Goal: Download file/media

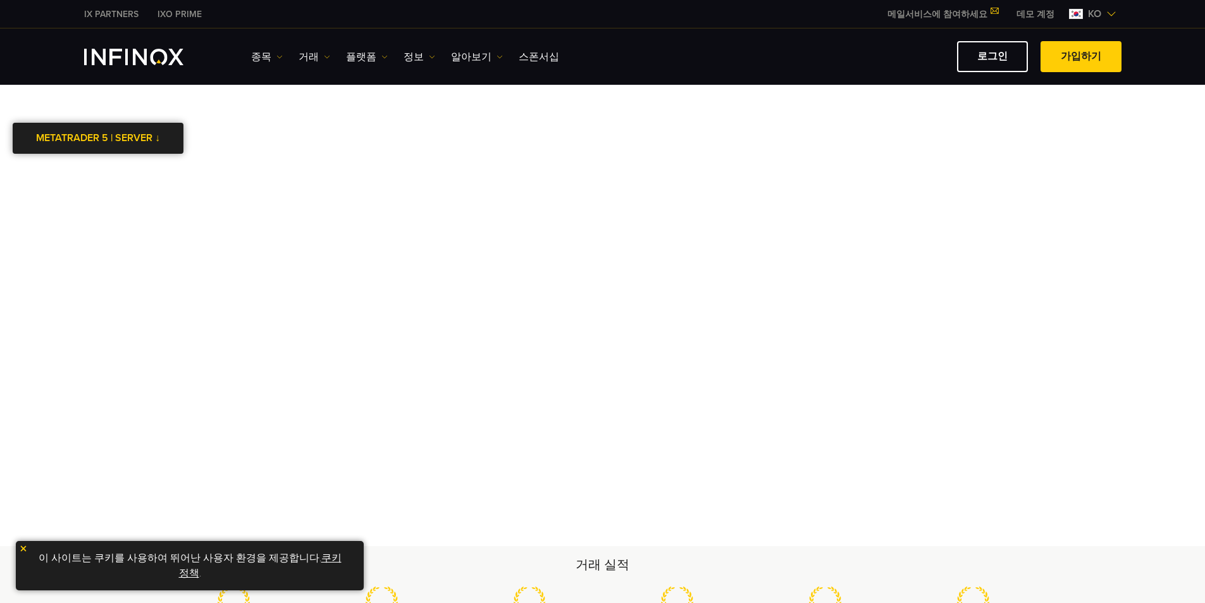
click at [98, 139] on div at bounding box center [98, 139] width 0 height 0
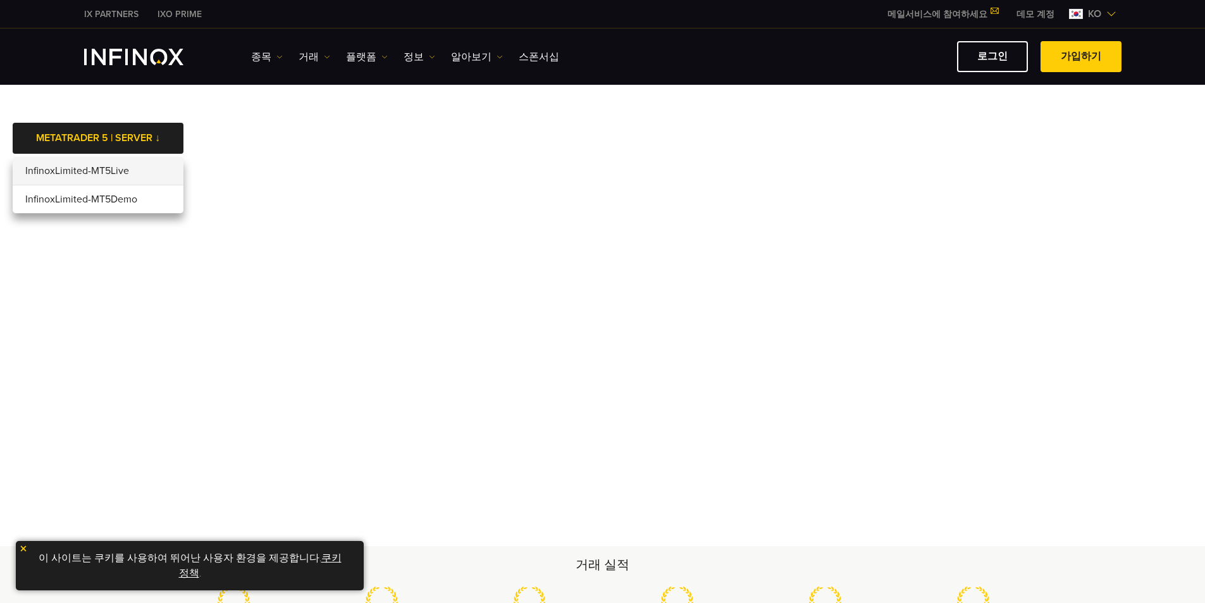
click at [147, 175] on li "InfinoxLimited-MT5Live" at bounding box center [98, 171] width 171 height 28
click at [1097, 15] on span "ko" at bounding box center [1094, 13] width 23 height 15
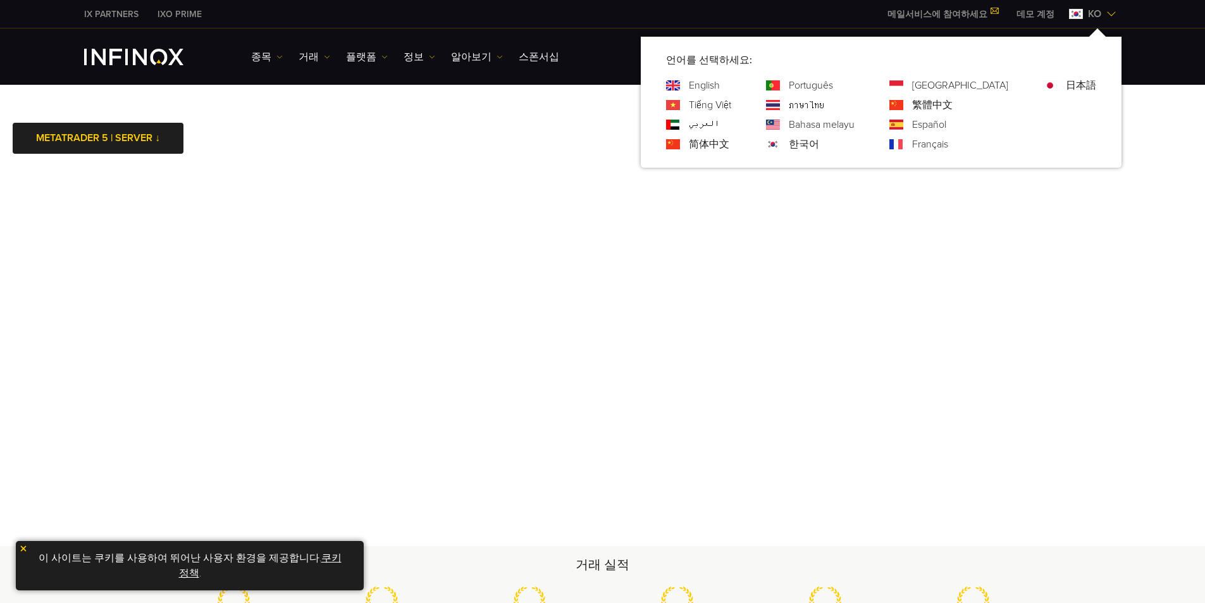
click at [457, 135] on body "IX PARTNERS IXO PRIME 메일서비스에 참여하세요 IX Daily와 투자 기회를 놓치지마세요! 지금 참여하세요! 조건 및 약관 을…" at bounding box center [602, 541] width 1205 height 1082
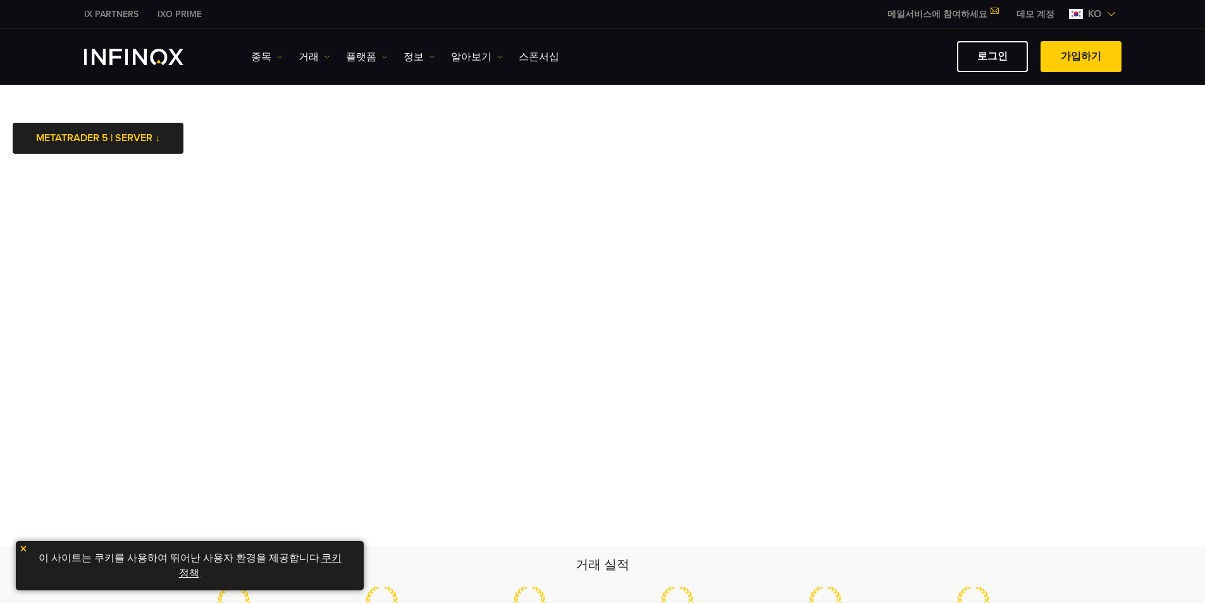
click at [396, 56] on ul "종목 종목 상품 정보 거래 계정 데모" at bounding box center [405, 56] width 308 height 15
click at [405, 56] on link "정보" at bounding box center [420, 56] width 32 height 15
click at [466, 56] on link "알아보기" at bounding box center [477, 56] width 52 height 15
click at [340, 58] on ul "종목 종목 상품 정보 거래 계정 데모" at bounding box center [405, 56] width 308 height 15
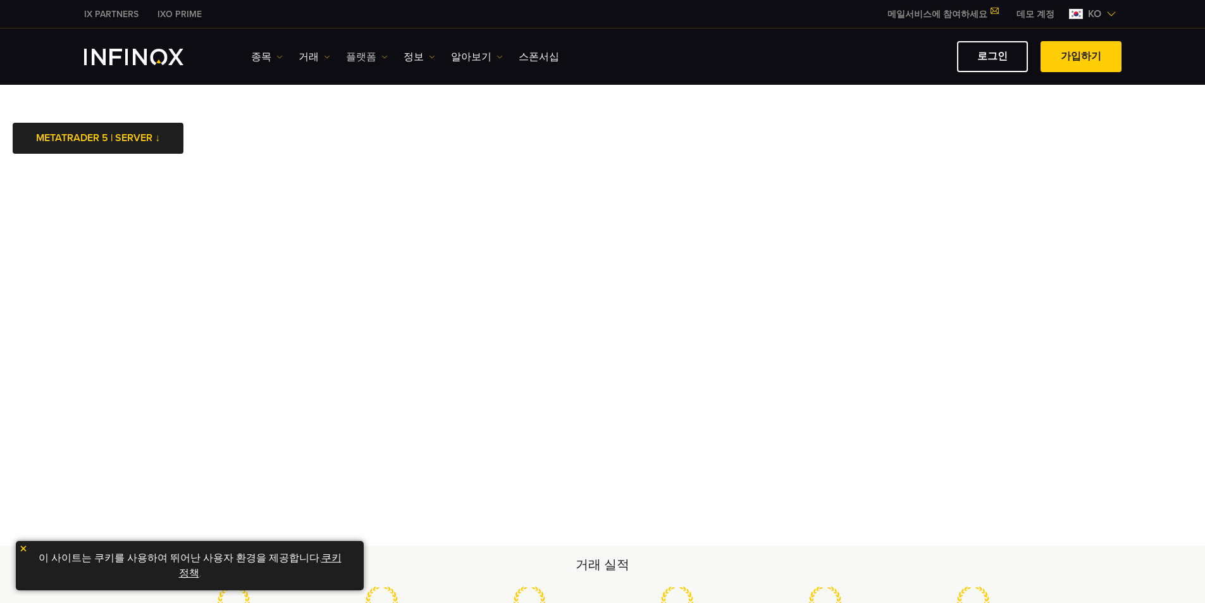
click at [356, 58] on link "플랫폼" at bounding box center [367, 56] width 42 height 15
click at [363, 118] on link "MT5" at bounding box center [394, 124] width 97 height 27
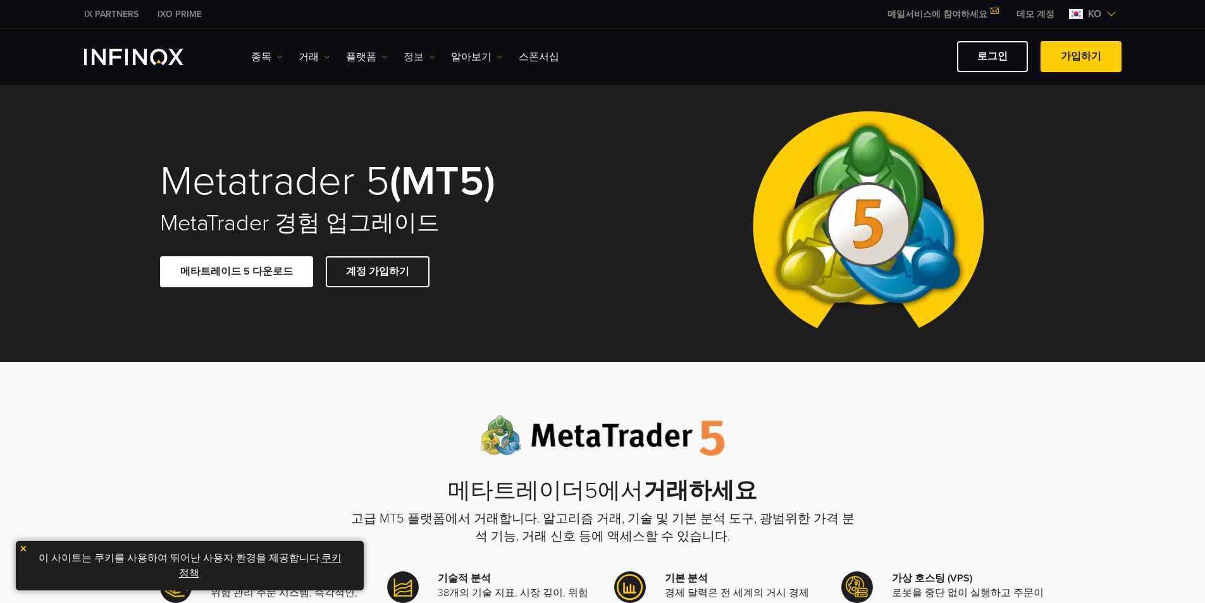
click at [412, 58] on link "정보" at bounding box center [420, 56] width 32 height 15
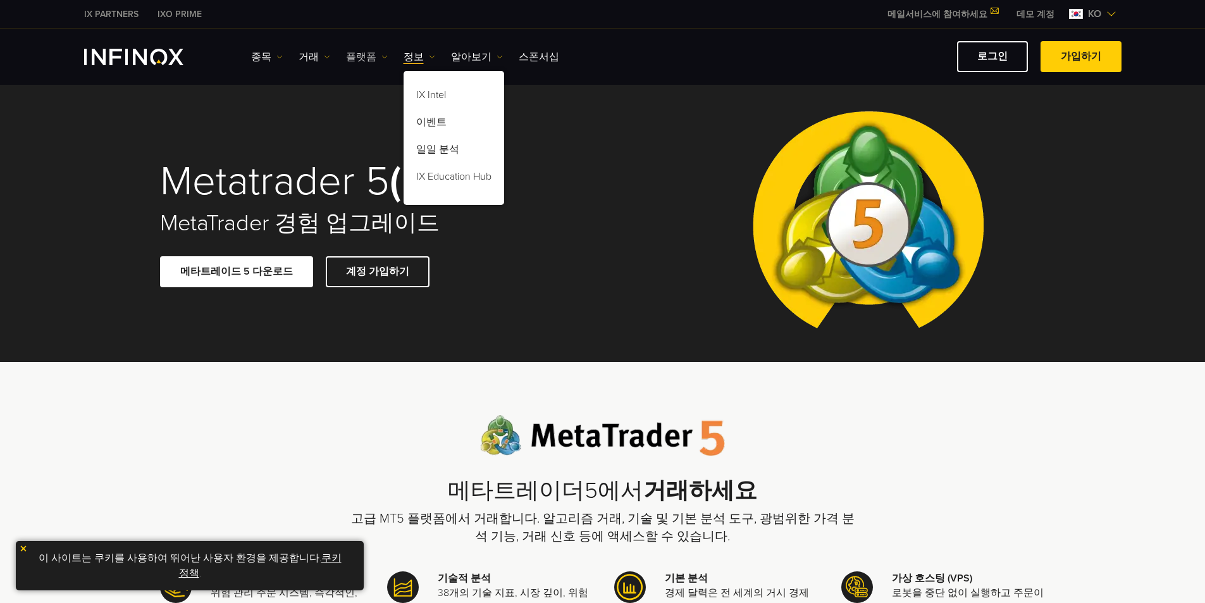
click at [382, 59] on img at bounding box center [385, 57] width 6 height 6
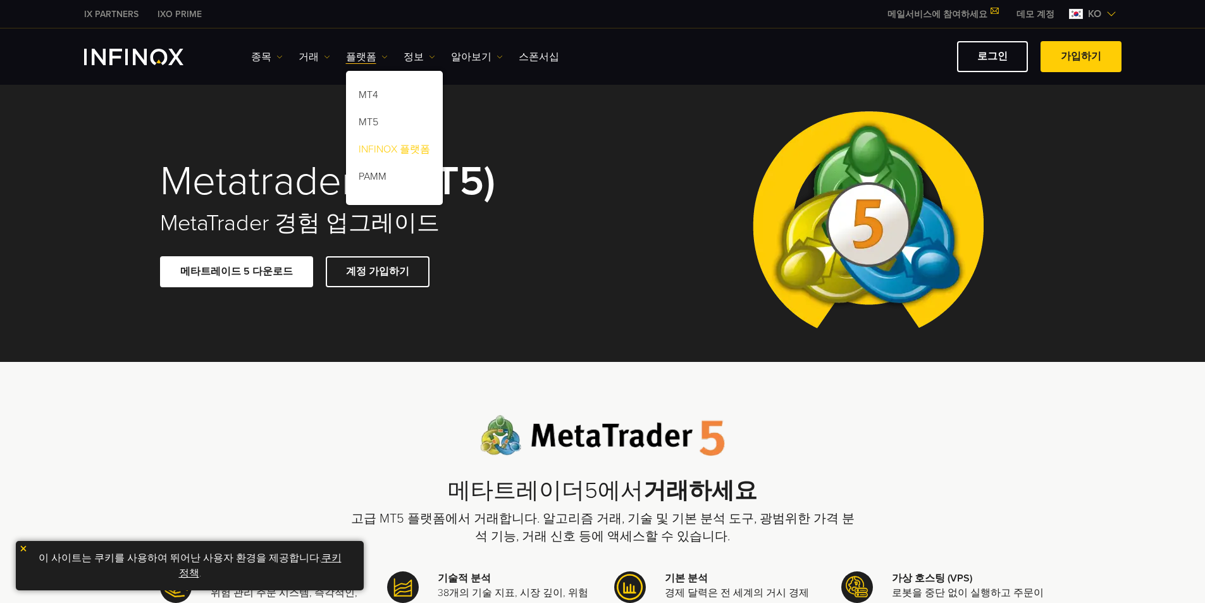
click at [381, 149] on link "INFINOX 플랫폼" at bounding box center [394, 151] width 97 height 27
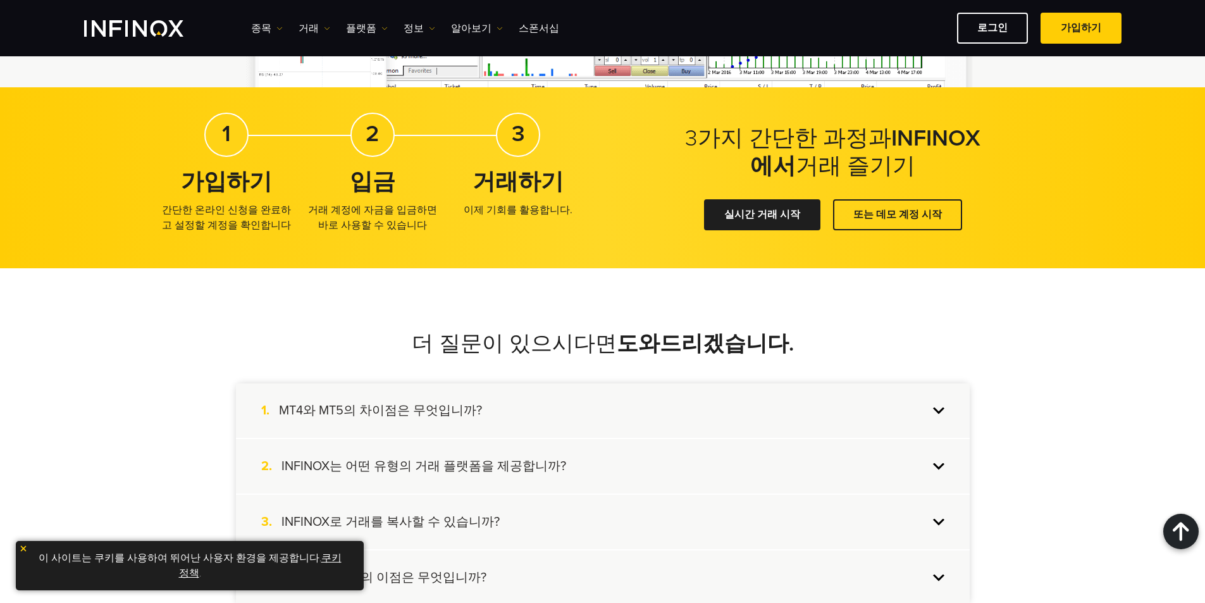
scroll to position [2109, 0]
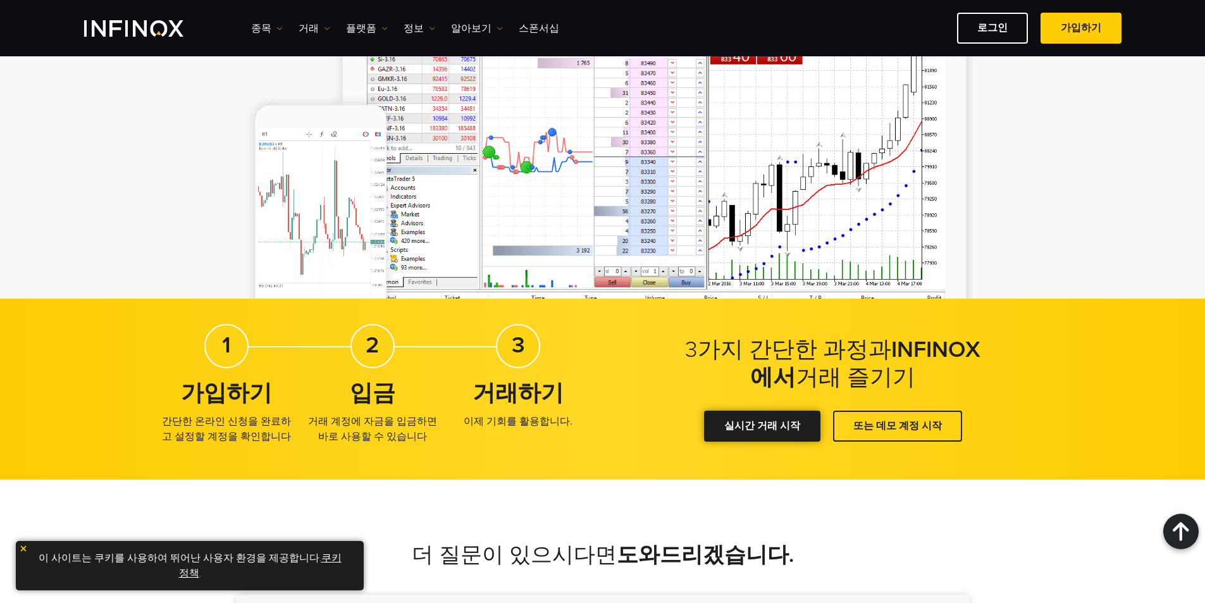
click at [762, 426] on div at bounding box center [762, 426] width 0 height 0
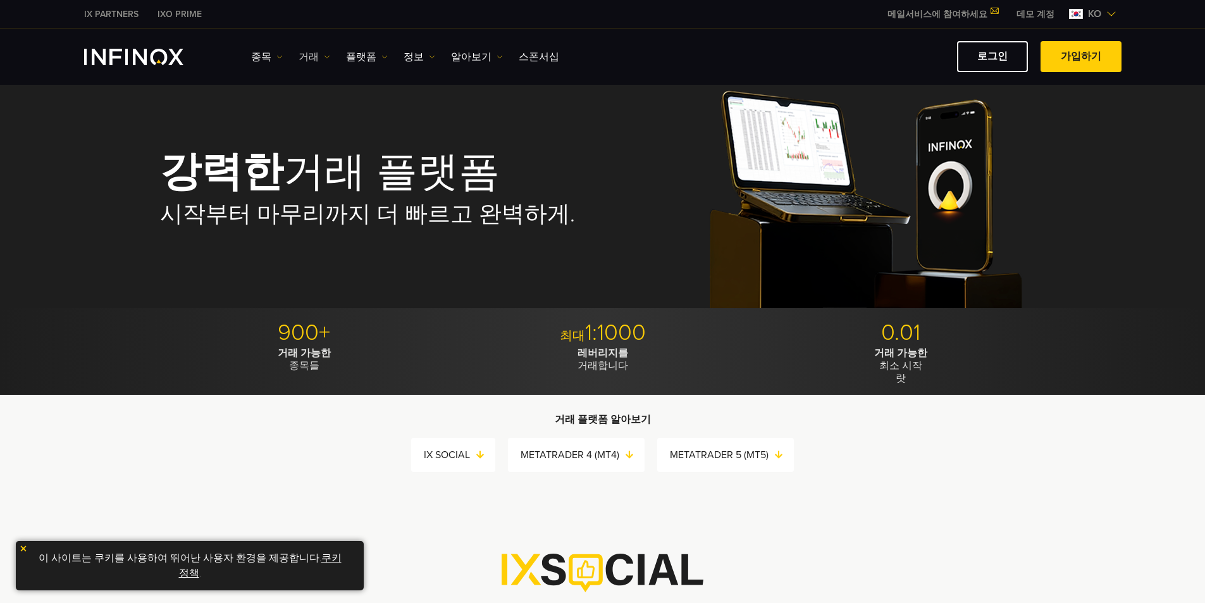
click at [306, 58] on link "거래" at bounding box center [315, 56] width 32 height 15
click at [263, 56] on link "종목" at bounding box center [267, 56] width 32 height 15
click at [306, 56] on link "거래" at bounding box center [315, 56] width 32 height 15
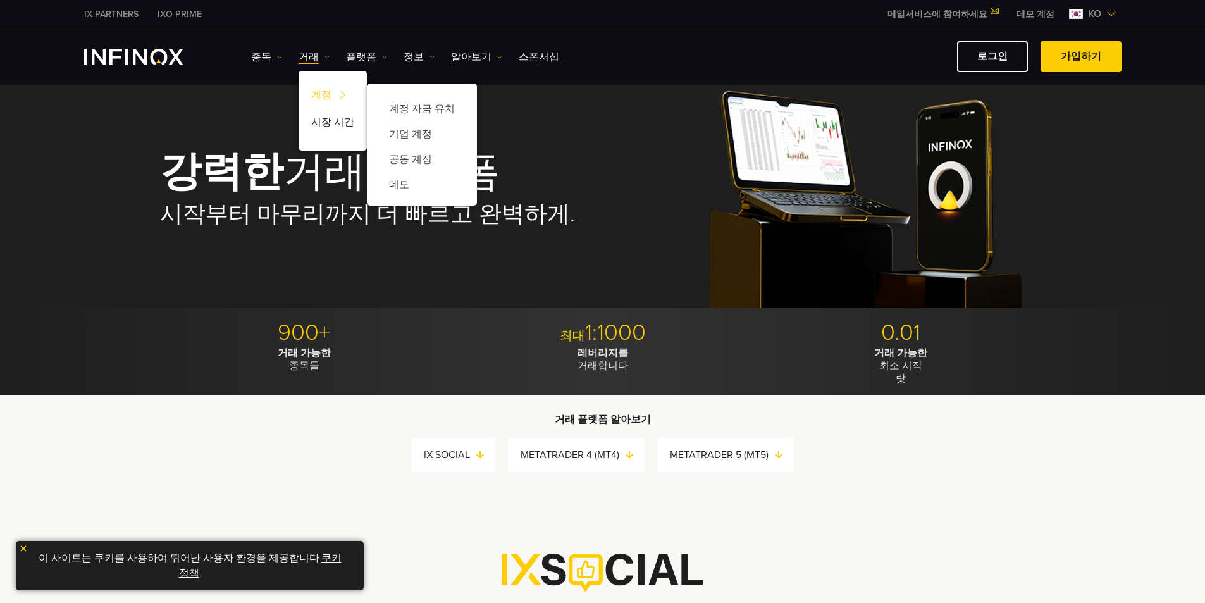
click at [325, 94] on link "계정" at bounding box center [333, 97] width 68 height 27
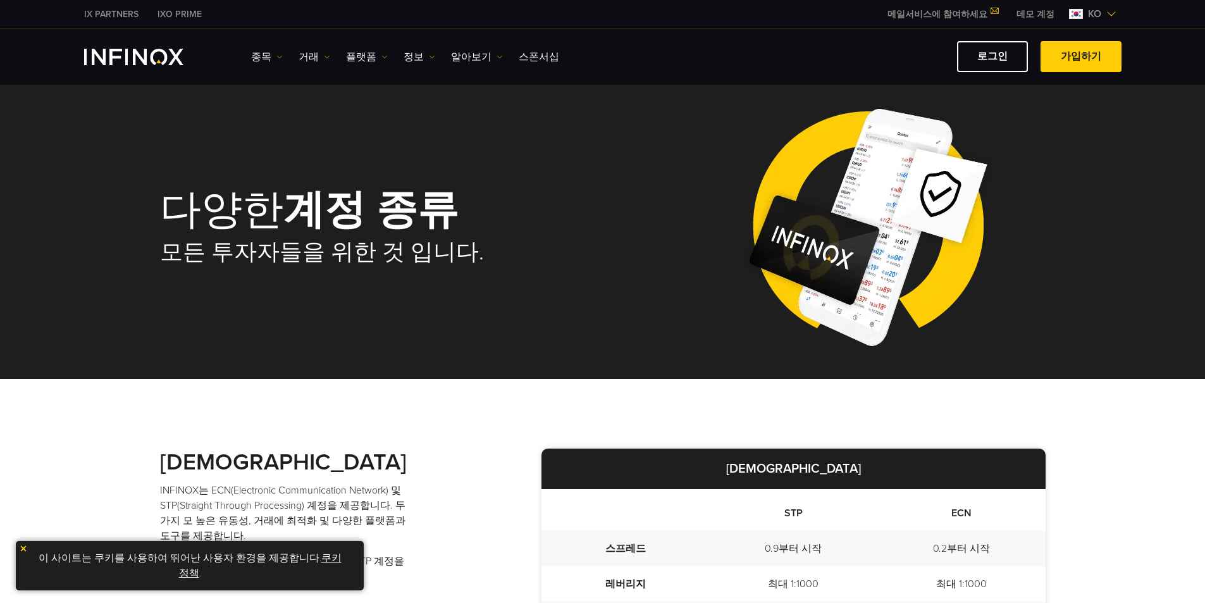
click at [311, 51] on link "거래" at bounding box center [315, 56] width 32 height 15
click at [363, 51] on link "플랫폼" at bounding box center [367, 56] width 42 height 15
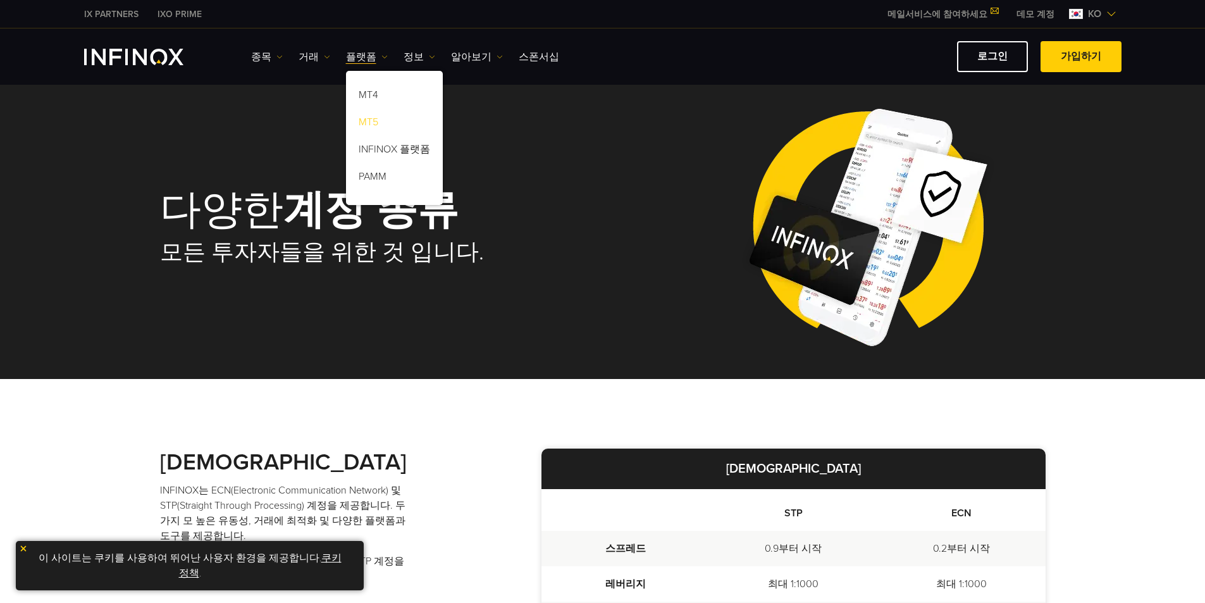
click at [378, 126] on link "MT5" at bounding box center [394, 124] width 97 height 27
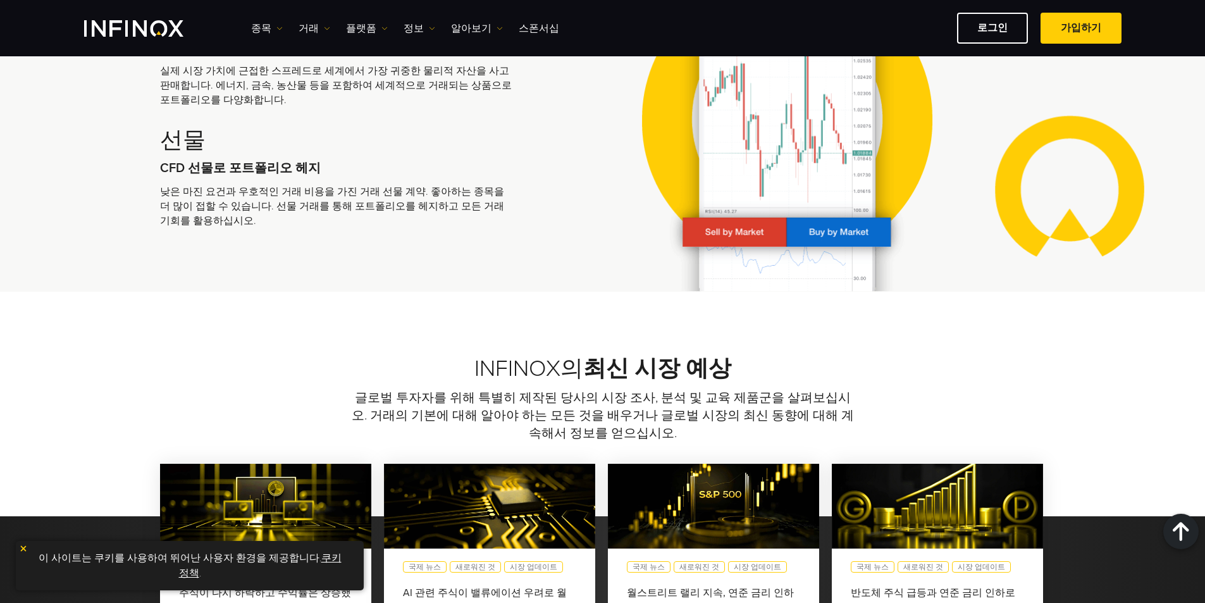
scroll to position [3321, 0]
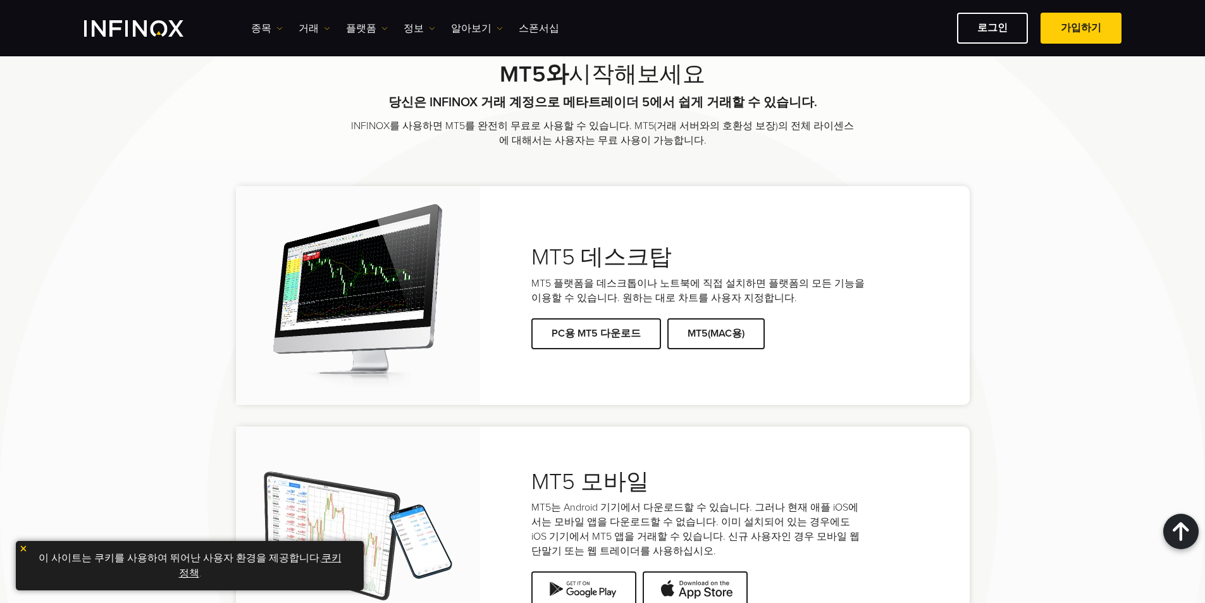
scroll to position [2266, 0]
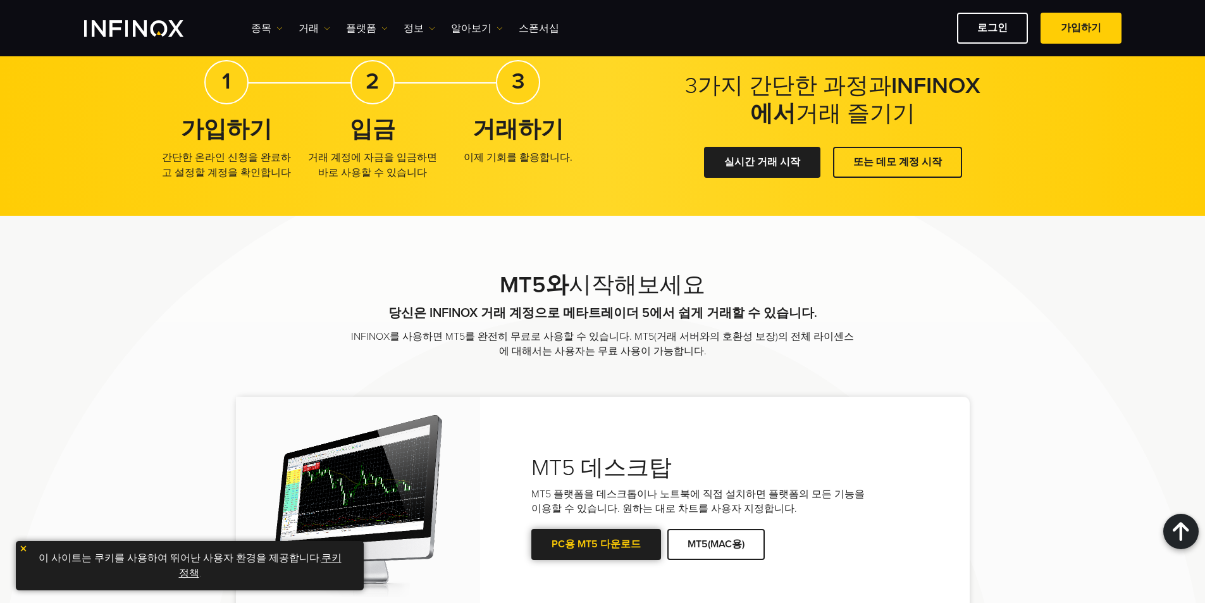
click at [619, 547] on link "PC용 MT5 다운로드" at bounding box center [596, 544] width 130 height 31
